Goal: Task Accomplishment & Management: Complete application form

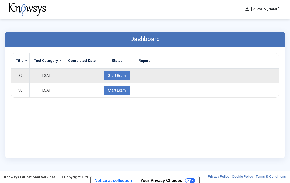
click at [115, 76] on span "Start Exam" at bounding box center [117, 76] width 18 height 4
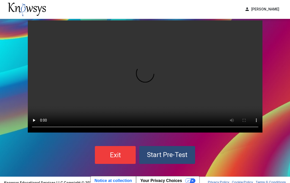
scroll to position [16, 0]
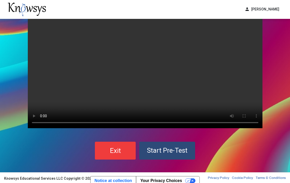
click at [158, 148] on span "Start Pre-Test" at bounding box center [167, 151] width 41 height 8
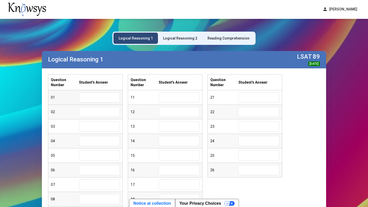
click at [104, 94] on input "text" at bounding box center [99, 97] width 41 height 10
type input "*"
click at [104, 111] on input "text" at bounding box center [99, 112] width 41 height 10
type input "*"
click at [98, 127] on input "text" at bounding box center [99, 127] width 41 height 10
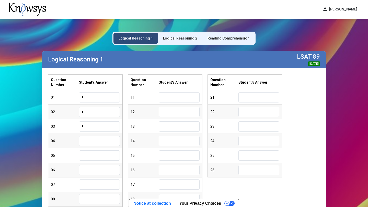
type input "*"
click at [94, 142] on input "text" at bounding box center [99, 141] width 41 height 10
type input "*"
click at [93, 157] on input "text" at bounding box center [99, 156] width 41 height 10
type input "*"
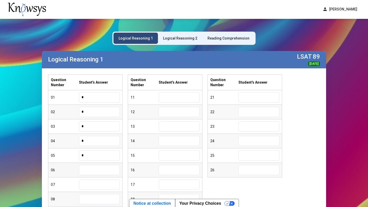
click at [90, 169] on input "text" at bounding box center [99, 170] width 41 height 10
type input "*"
click at [91, 183] on input "text" at bounding box center [99, 185] width 41 height 10
type input "*"
click at [95, 183] on input "text" at bounding box center [99, 199] width 41 height 10
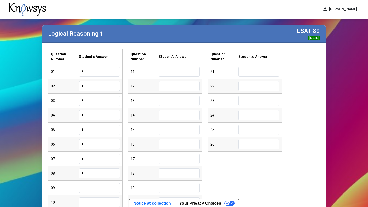
scroll to position [25, 0]
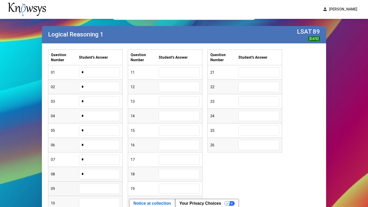
type input "*"
click at [93, 183] on input "text" at bounding box center [99, 189] width 41 height 10
type input "*"
click at [93, 183] on input "text" at bounding box center [99, 203] width 41 height 10
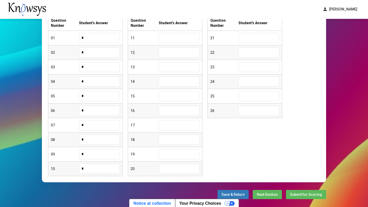
scroll to position [61, 0]
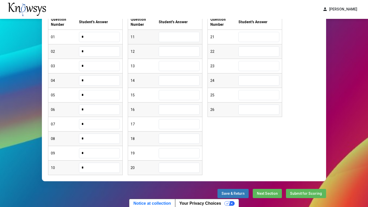
type input "*"
click at [177, 39] on input "text" at bounding box center [179, 37] width 41 height 10
type input "*"
click at [170, 51] on input "text" at bounding box center [179, 51] width 41 height 10
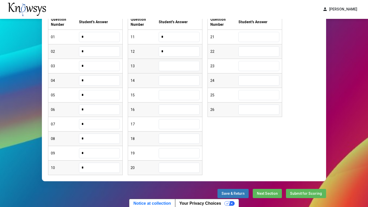
type input "*"
click at [175, 66] on input "text" at bounding box center [179, 66] width 41 height 10
type input "*"
click at [166, 82] on input "text" at bounding box center [179, 81] width 41 height 10
type input "*"
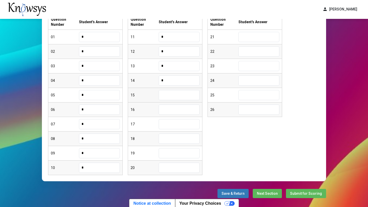
click at [166, 98] on input "text" at bounding box center [179, 95] width 41 height 10
type input "*"
click at [170, 109] on input "text" at bounding box center [179, 110] width 41 height 10
type input "*"
click at [176, 126] on input "text" at bounding box center [179, 124] width 41 height 10
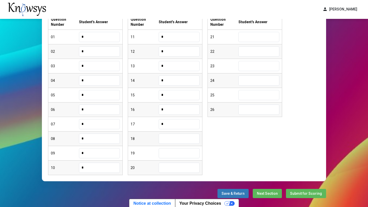
type input "*"
click at [179, 138] on input "text" at bounding box center [179, 139] width 41 height 10
type input "*"
click at [183, 155] on input "text" at bounding box center [179, 153] width 41 height 10
type input "*"
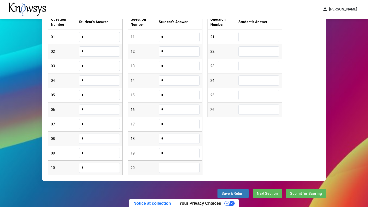
click at [174, 169] on input "text" at bounding box center [179, 168] width 41 height 10
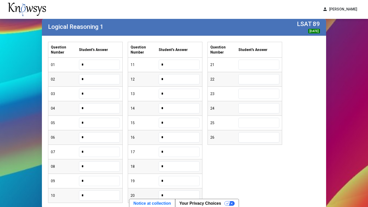
scroll to position [33, 0]
type input "*"
click at [249, 65] on input "text" at bounding box center [258, 64] width 41 height 10
type input "*"
click at [250, 79] on input "text" at bounding box center [258, 79] width 41 height 10
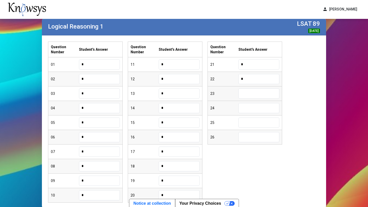
type input "*"
click at [258, 93] on input "text" at bounding box center [258, 94] width 41 height 10
type input "*"
click at [255, 108] on input "text" at bounding box center [258, 108] width 41 height 10
type input "*"
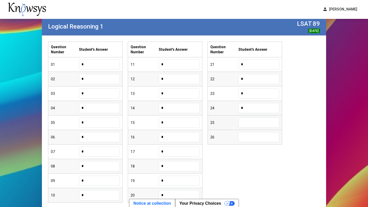
click at [251, 123] on input "text" at bounding box center [258, 123] width 41 height 10
type input "*"
click at [256, 137] on input "text" at bounding box center [258, 137] width 41 height 10
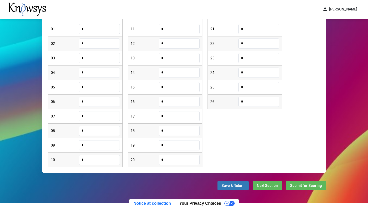
scroll to position [76, 0]
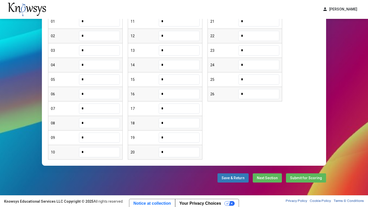
type input "*"
click at [261, 178] on span "Next Section" at bounding box center [267, 178] width 21 height 4
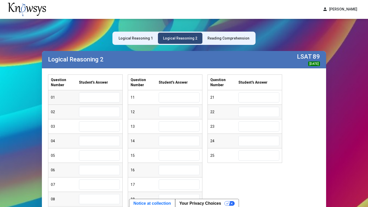
click at [107, 100] on input "text" at bounding box center [99, 97] width 41 height 10
type input "*"
click at [101, 114] on input "text" at bounding box center [99, 112] width 41 height 10
click at [92, 123] on input "text" at bounding box center [99, 127] width 41 height 10
click at [88, 117] on input "text" at bounding box center [99, 112] width 41 height 10
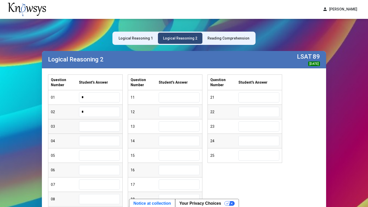
type input "*"
click at [90, 127] on input "text" at bounding box center [99, 127] width 41 height 10
type input "*"
click at [92, 143] on input "text" at bounding box center [99, 141] width 41 height 10
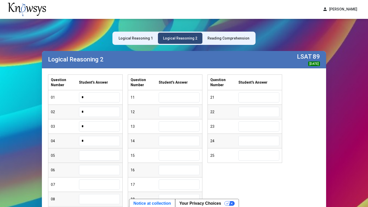
type input "*"
click at [92, 154] on input "text" at bounding box center [99, 156] width 41 height 10
type input "*"
click at [88, 167] on input "text" at bounding box center [99, 170] width 41 height 10
type input "*"
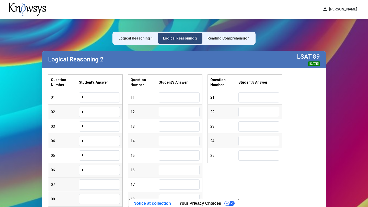
click at [95, 181] on input "text" at bounding box center [99, 185] width 41 height 10
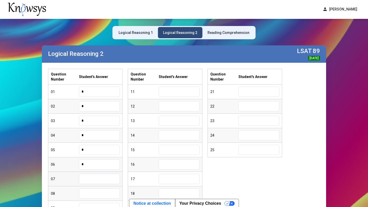
scroll to position [7, 0]
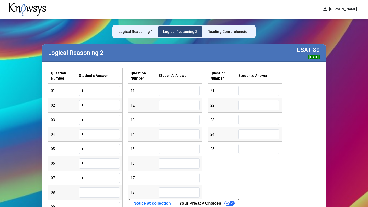
type input "*"
click at [88, 183] on input "text" at bounding box center [99, 193] width 41 height 10
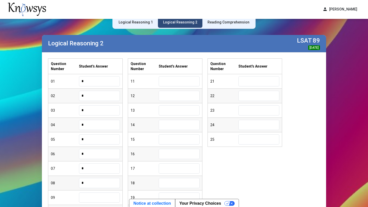
scroll to position [16, 0]
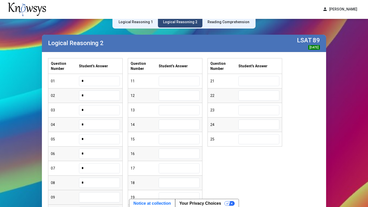
type input "*"
click at [87, 183] on input "text" at bounding box center [99, 198] width 41 height 10
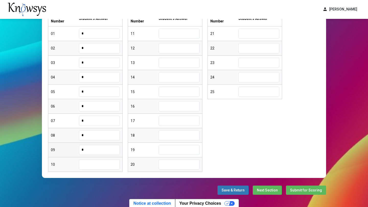
scroll to position [66, 0]
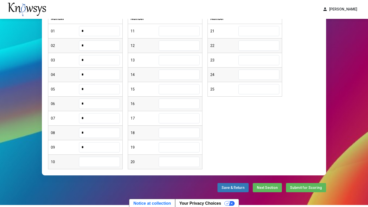
type input "*"
click at [91, 166] on input "text" at bounding box center [99, 162] width 41 height 10
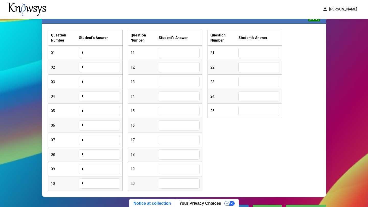
scroll to position [20, 0]
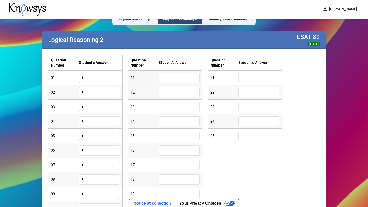
type input "*"
click at [167, 77] on input "text" at bounding box center [179, 78] width 41 height 10
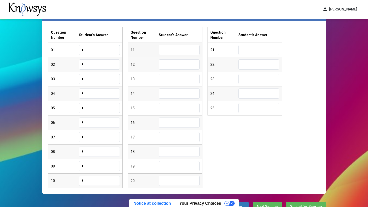
scroll to position [46, 0]
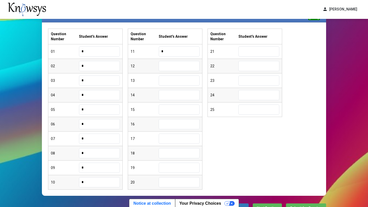
type input "*"
click at [169, 67] on input "text" at bounding box center [179, 66] width 41 height 10
type input "*"
click at [169, 81] on input "text" at bounding box center [179, 81] width 41 height 10
type input "*"
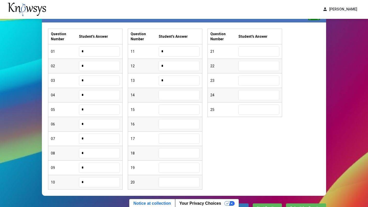
click at [165, 98] on input "text" at bounding box center [179, 95] width 41 height 10
type input "*"
click at [161, 106] on input "text" at bounding box center [179, 110] width 41 height 10
type input "*"
click at [167, 125] on input "text" at bounding box center [179, 124] width 41 height 10
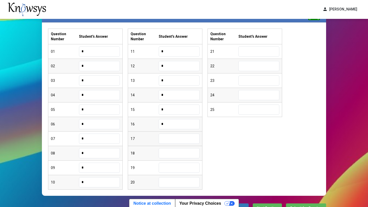
type input "*"
click at [171, 142] on input "text" at bounding box center [179, 139] width 41 height 10
type input "*"
click at [173, 152] on input "text" at bounding box center [179, 153] width 41 height 10
type input "*"
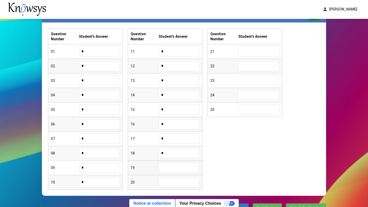
click at [172, 162] on div "19" at bounding box center [165, 168] width 74 height 15
click at [172, 166] on input "text" at bounding box center [179, 168] width 41 height 10
type input "*"
click at [172, 183] on input "text" at bounding box center [179, 182] width 41 height 10
type input "*"
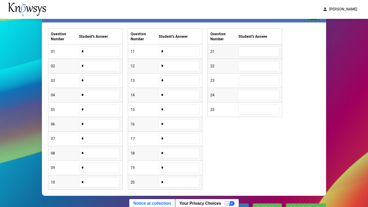
click at [253, 54] on input "text" at bounding box center [258, 51] width 41 height 10
type input "*"
click at [257, 65] on input "text" at bounding box center [258, 66] width 41 height 10
type input "*"
click at [256, 81] on input "text" at bounding box center [258, 81] width 41 height 10
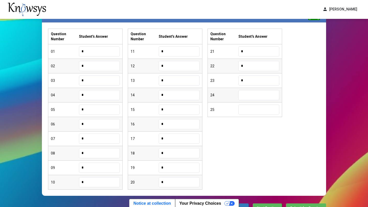
type input "*"
click at [254, 94] on input "text" at bounding box center [258, 95] width 41 height 10
type input "*"
click at [248, 111] on input "text" at bounding box center [258, 110] width 41 height 10
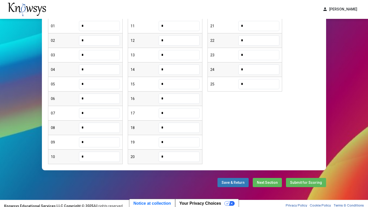
scroll to position [76, 0]
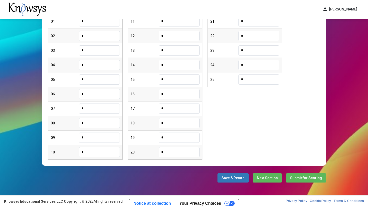
type input "*"
click at [271, 179] on span "Next Section" at bounding box center [267, 178] width 21 height 4
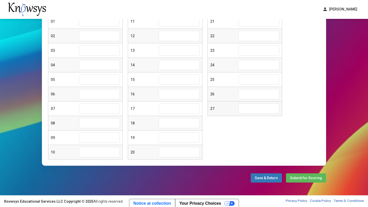
click at [253, 110] on input "text" at bounding box center [258, 109] width 41 height 10
click at [263, 181] on button "Save & Return" at bounding box center [265, 178] width 31 height 9
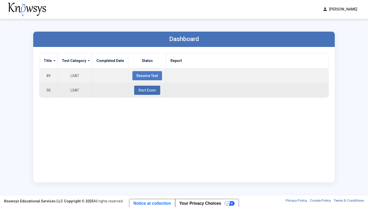
click at [138, 89] on span "Start Exam" at bounding box center [147, 90] width 18 height 4
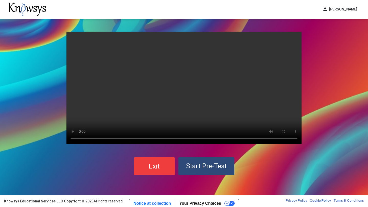
click at [209, 170] on button "Start Pre-Test" at bounding box center [206, 167] width 56 height 18
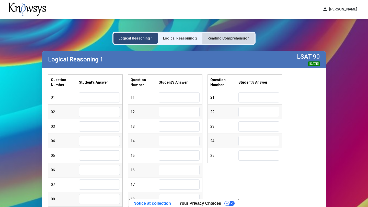
click at [236, 40] on div "Reading Comprehension" at bounding box center [228, 38] width 42 height 5
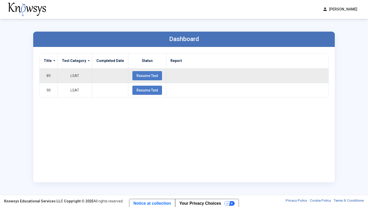
click at [137, 76] on span "Resume Test" at bounding box center [146, 76] width 21 height 4
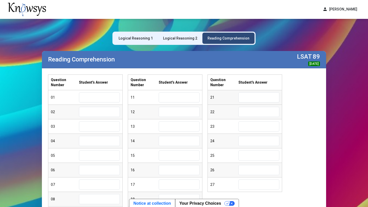
scroll to position [3, 0]
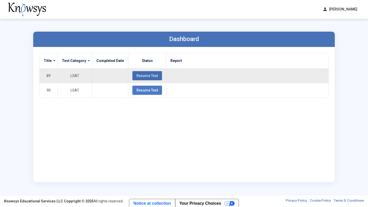
click at [154, 78] on button "Resume Test" at bounding box center [147, 75] width 30 height 9
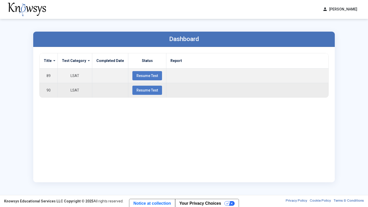
click at [115, 85] on td at bounding box center [110, 90] width 36 height 15
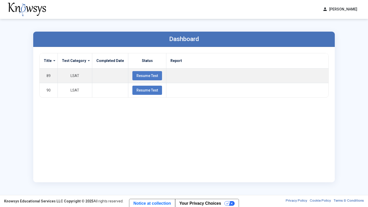
click at [109, 19] on div "Dashboard Title Test Category Completed Date Status Report 89 LSAT Resume Test …" at bounding box center [183, 107] width 311 height 176
